Goal: Navigation & Orientation: Find specific page/section

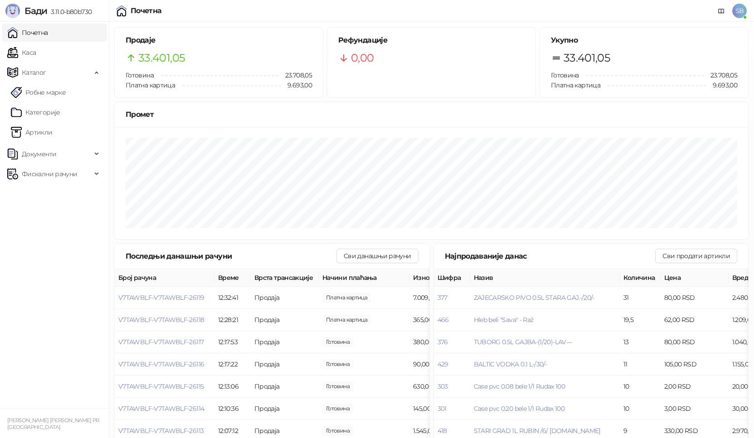
click at [36, 54] on link "Каса" at bounding box center [21, 53] width 29 height 18
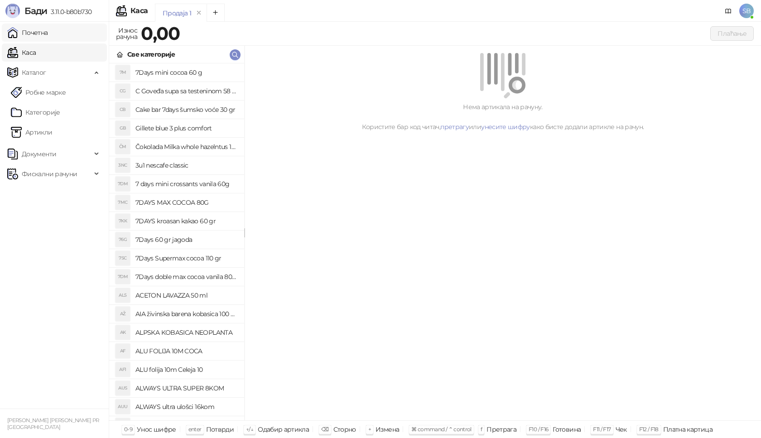
click at [48, 24] on link "Почетна" at bounding box center [27, 33] width 41 height 18
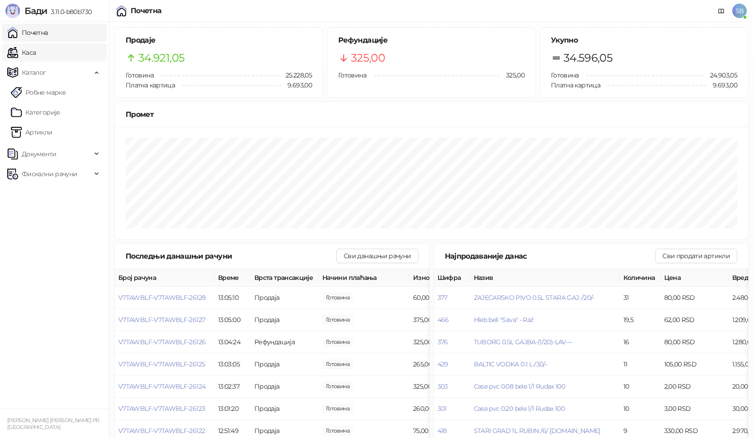
click at [24, 47] on link "Каса" at bounding box center [21, 53] width 29 height 18
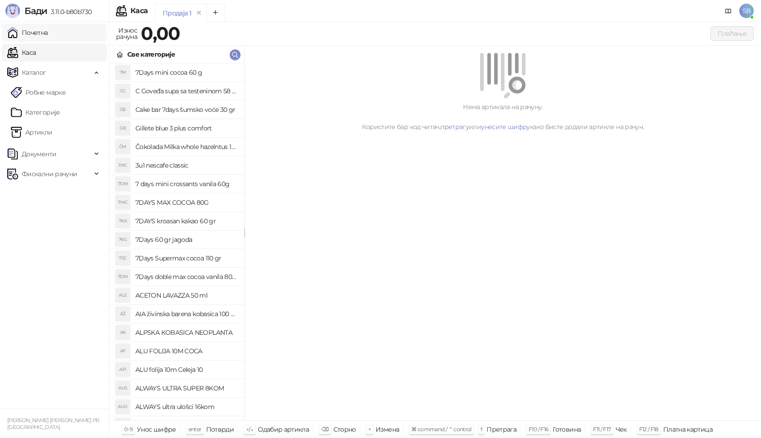
click at [45, 39] on link "Почетна" at bounding box center [27, 33] width 41 height 18
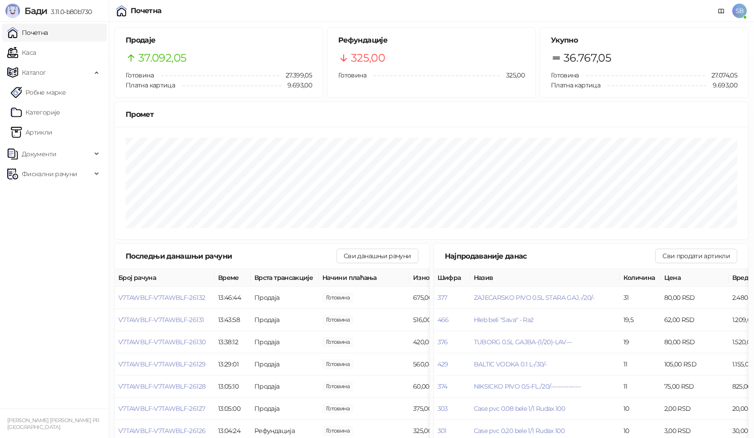
click at [21, 49] on link "Каса" at bounding box center [21, 53] width 29 height 18
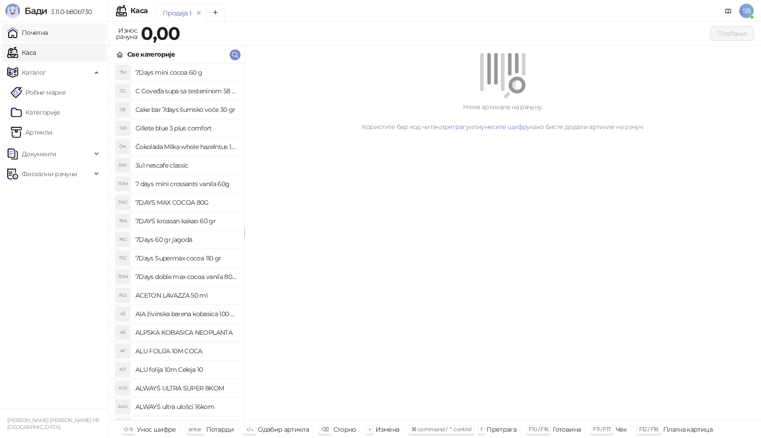
click at [26, 34] on link "Почетна" at bounding box center [27, 33] width 41 height 18
